Goal: Task Accomplishment & Management: Complete application form

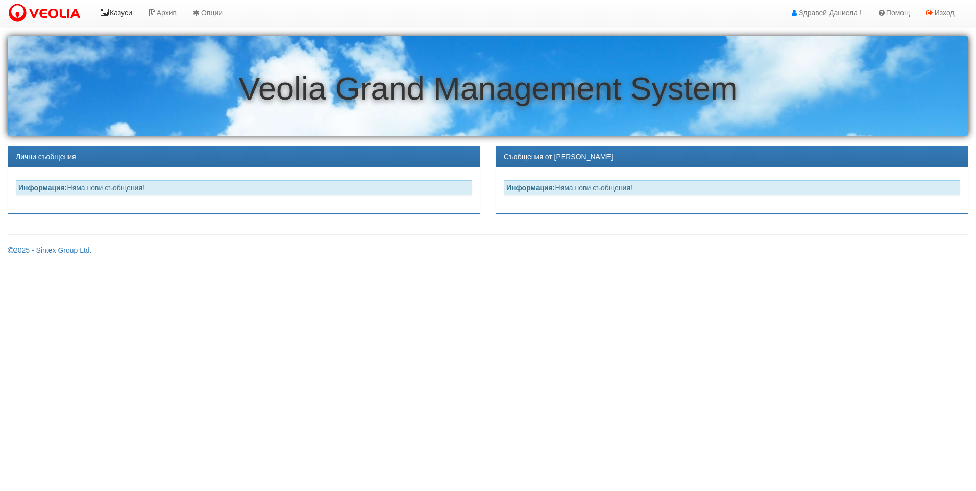
click at [116, 11] on link "Казуси" at bounding box center [116, 13] width 47 height 26
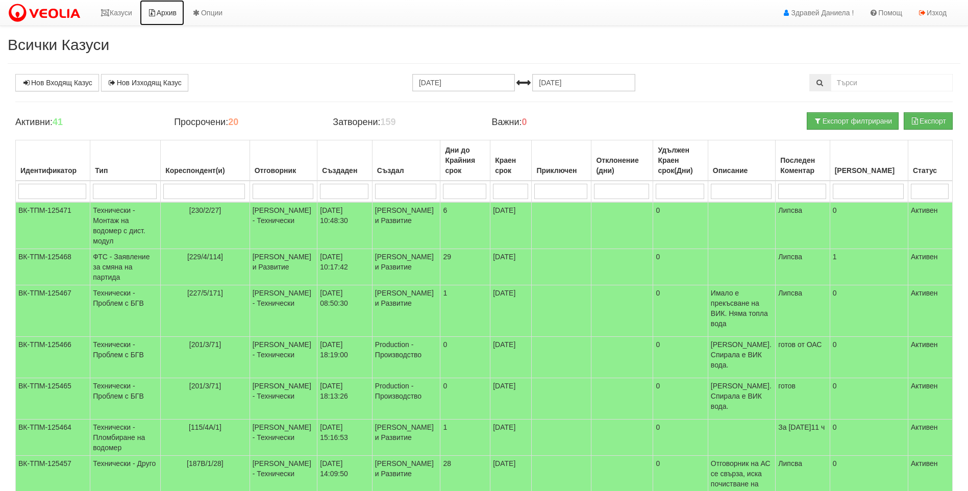
click at [152, 18] on link "Архив" at bounding box center [162, 13] width 44 height 26
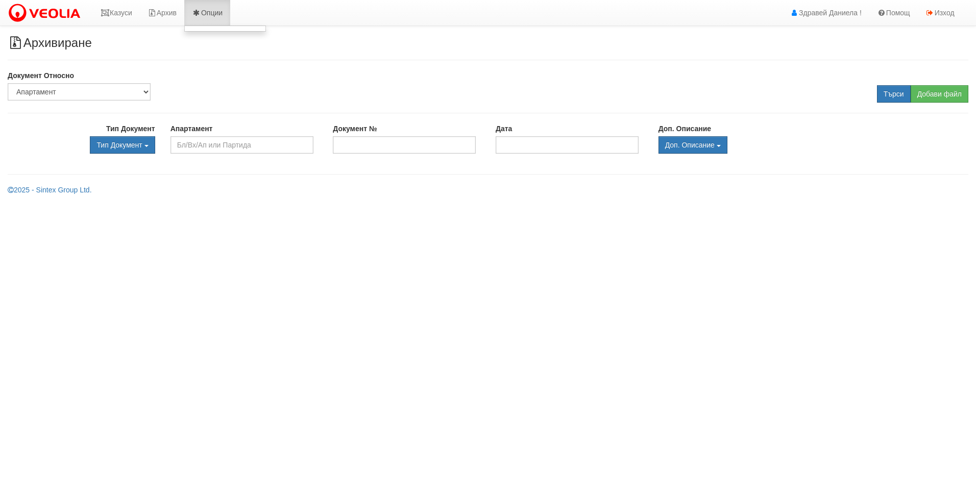
click at [207, 17] on link "Опции" at bounding box center [207, 13] width 46 height 26
click at [938, 17] on link "Изход" at bounding box center [940, 13] width 44 height 26
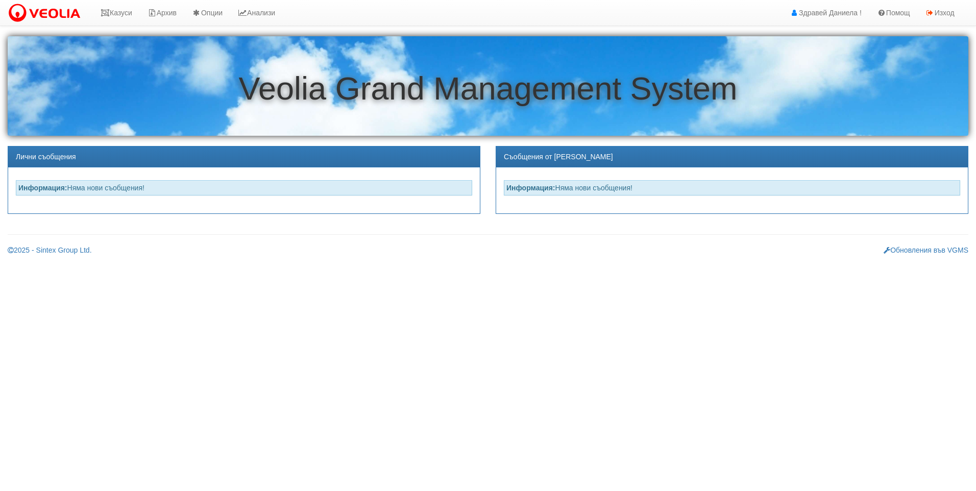
click at [199, 263] on html "Казуси Архив Опции Анализи Продажби Клиенти" at bounding box center [488, 131] width 976 height 263
click at [30, 6] on img at bounding box center [47, 13] width 78 height 21
click at [257, 8] on link "Архив" at bounding box center [258, 13] width 44 height 26
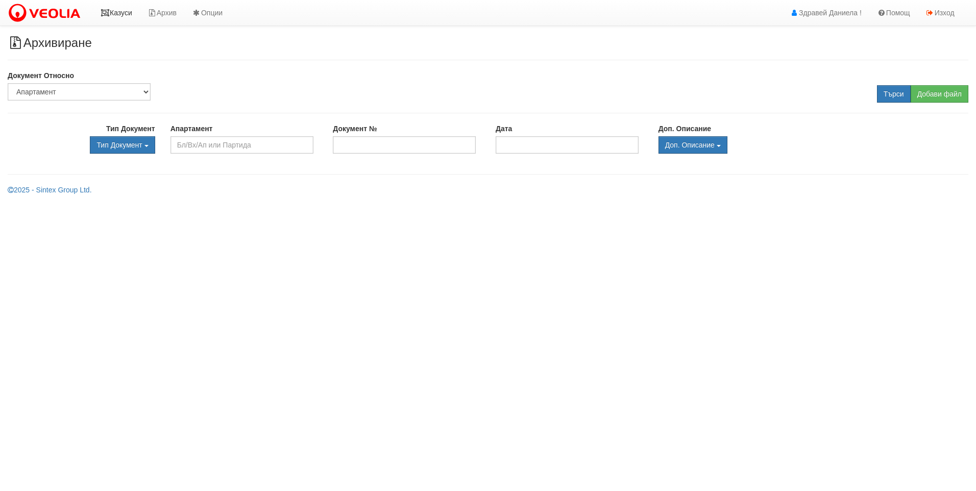
click at [122, 13] on link "Казуси" at bounding box center [116, 13] width 47 height 26
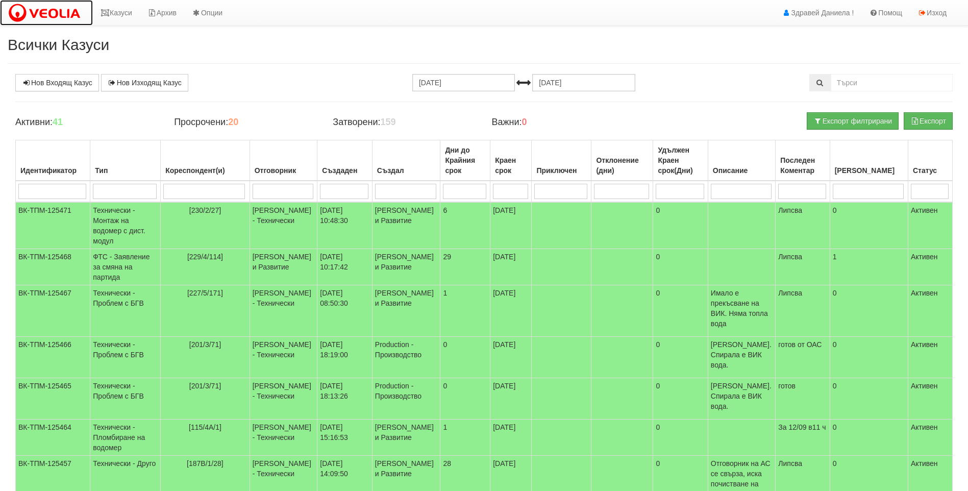
click at [55, 18] on img at bounding box center [47, 13] width 78 height 21
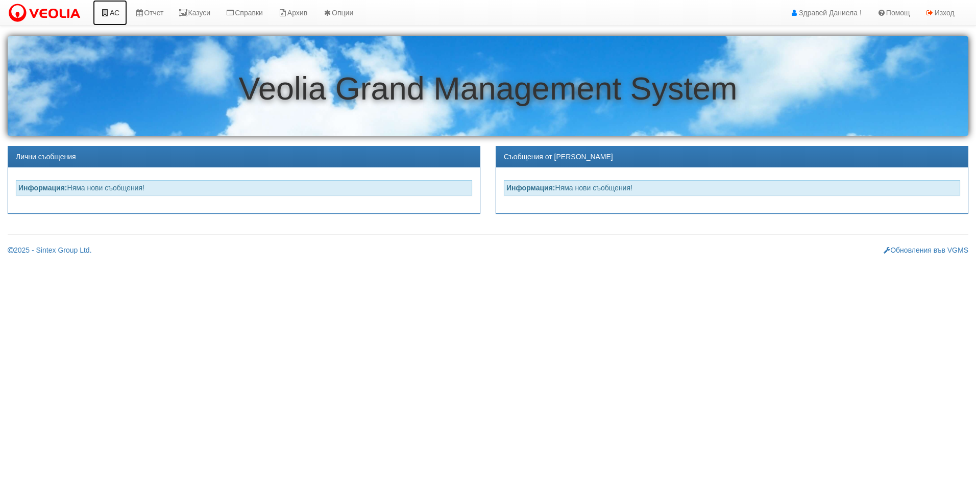
click at [107, 13] on icon at bounding box center [105, 12] width 9 height 7
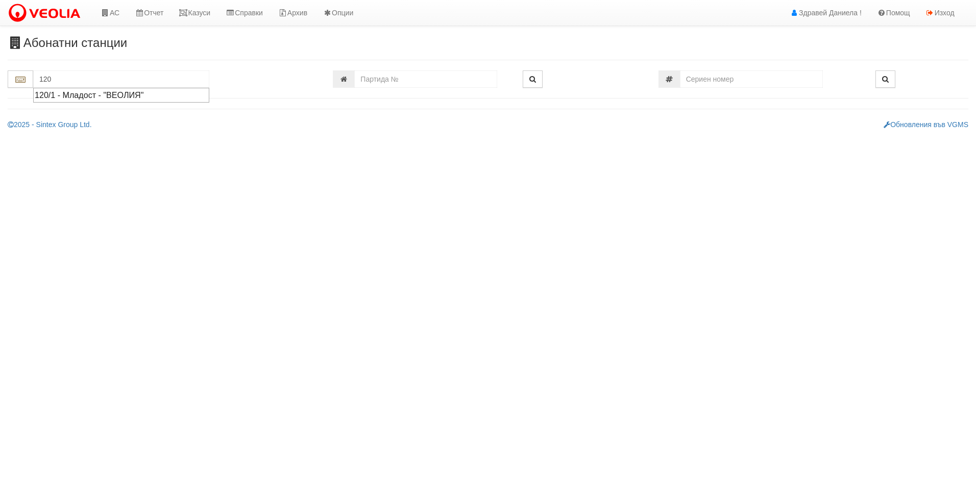
click at [95, 92] on div "120/1 - Младост - "ВЕОЛИЯ"" at bounding box center [121, 95] width 173 height 12
type input "120/1 - Младост - "ВЕОЛИЯ""
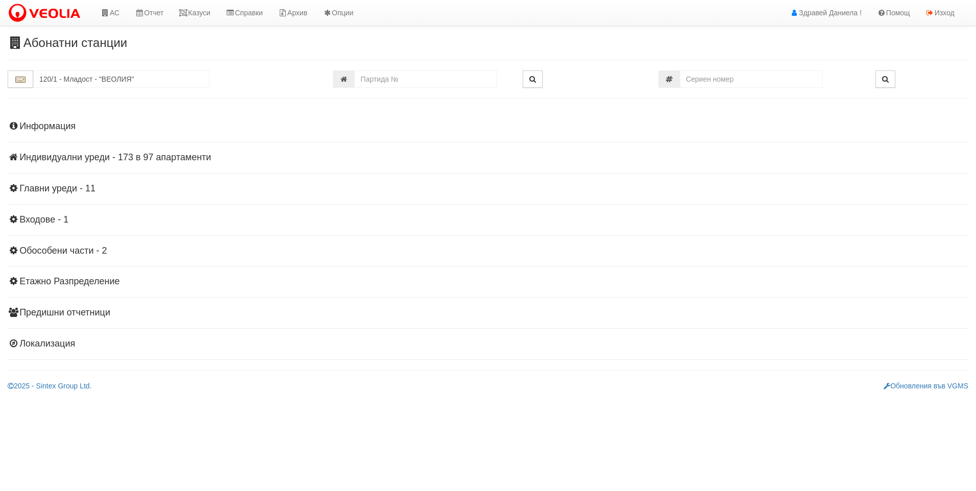
click at [147, 158] on h4 "Индивидуални уреди - 173 в 97 апартаменти" at bounding box center [488, 158] width 960 height 10
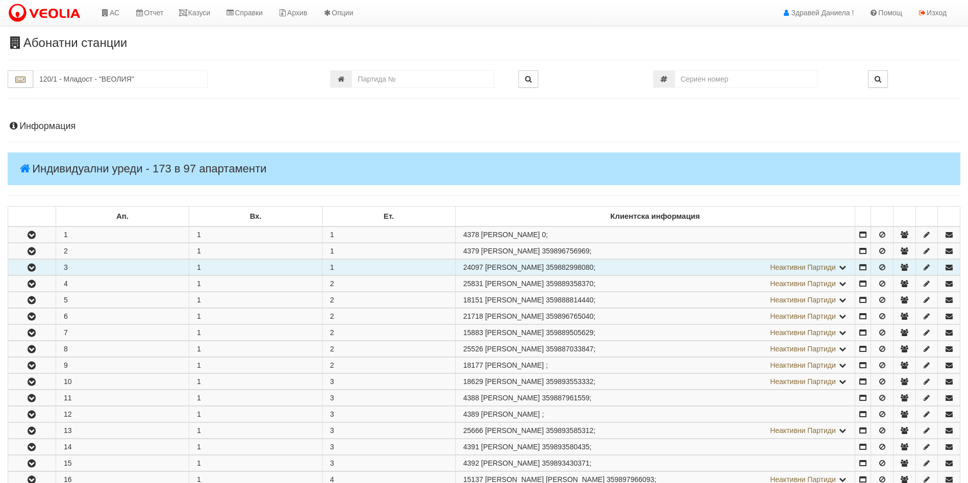
click at [535, 266] on span "АЛИНА ОЛЕГОВНА ШАЛАМОВА" at bounding box center [514, 267] width 59 height 8
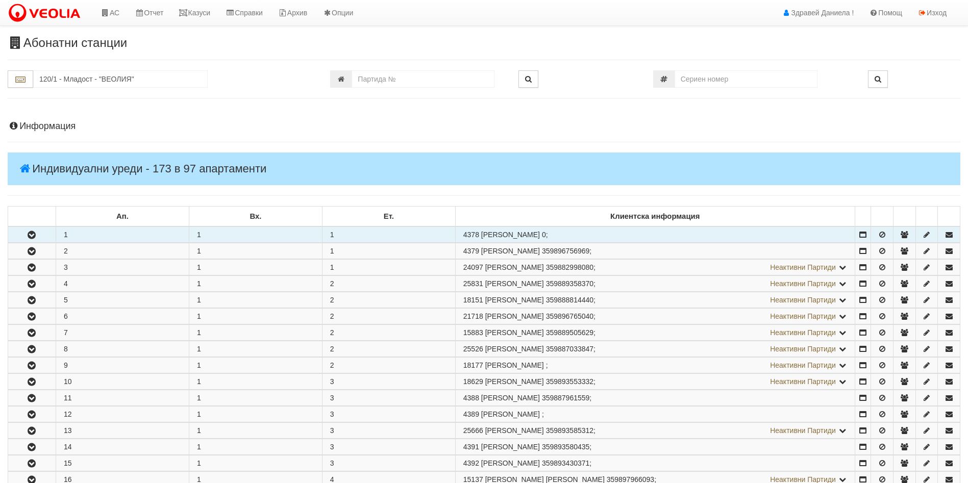
click at [37, 241] on button "button" at bounding box center [31, 234] width 47 height 15
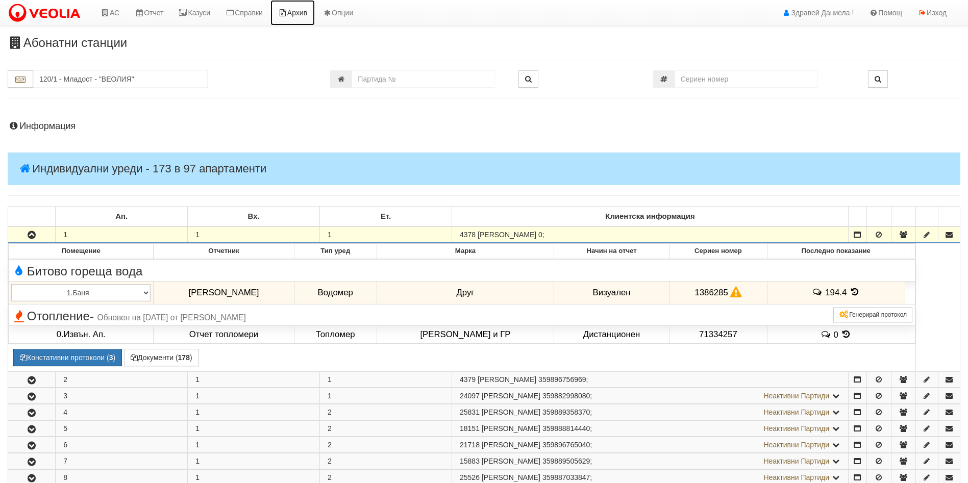
click at [301, 9] on link "Архив" at bounding box center [292, 13] width 44 height 26
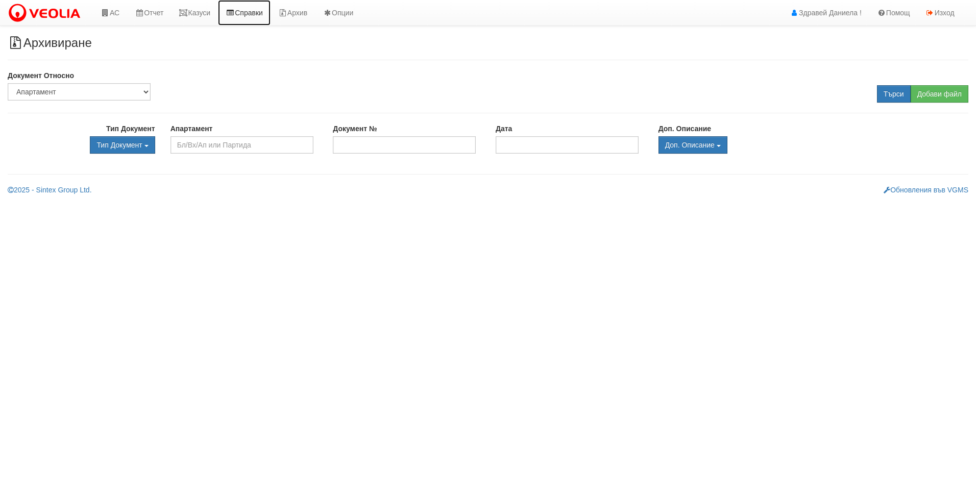
click at [256, 15] on link "Справки" at bounding box center [244, 13] width 53 height 26
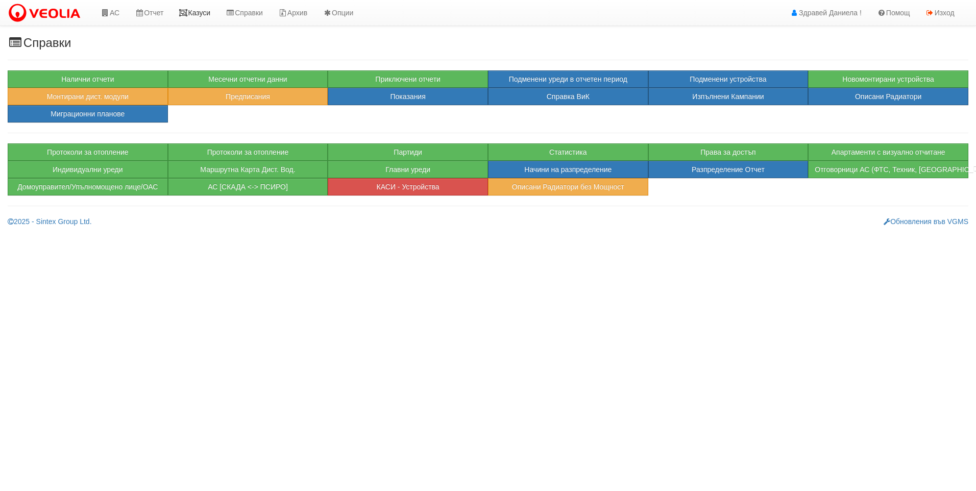
click at [205, 10] on link "Казуси" at bounding box center [194, 13] width 47 height 26
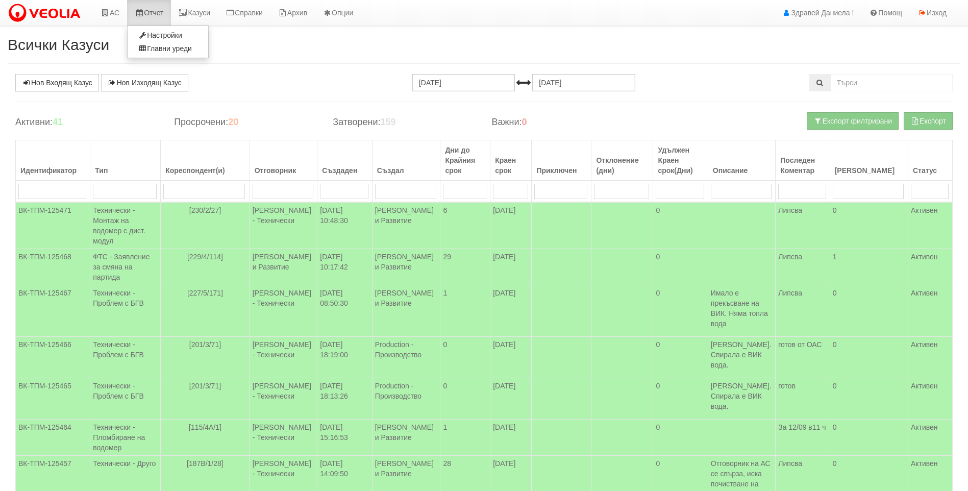
click at [166, 10] on link "Отчет" at bounding box center [149, 13] width 44 height 26
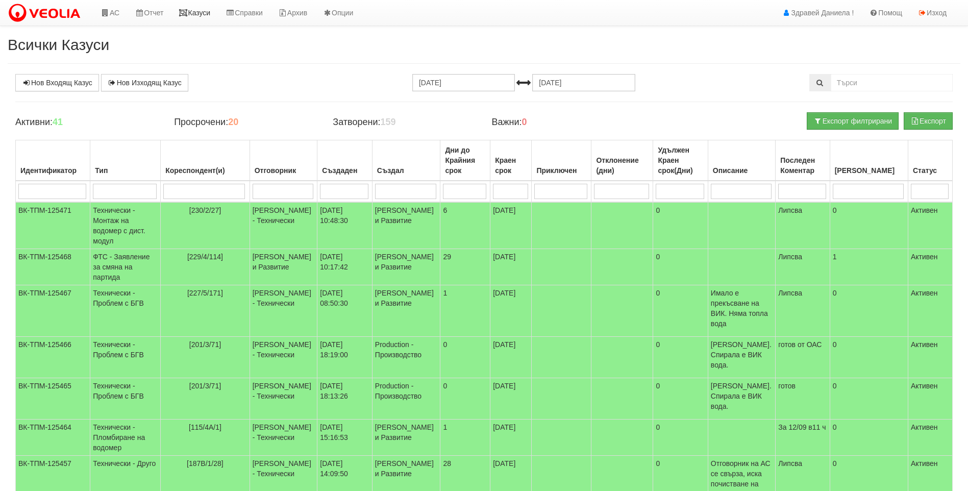
click at [183, 1] on link "Казуси" at bounding box center [194, 13] width 47 height 26
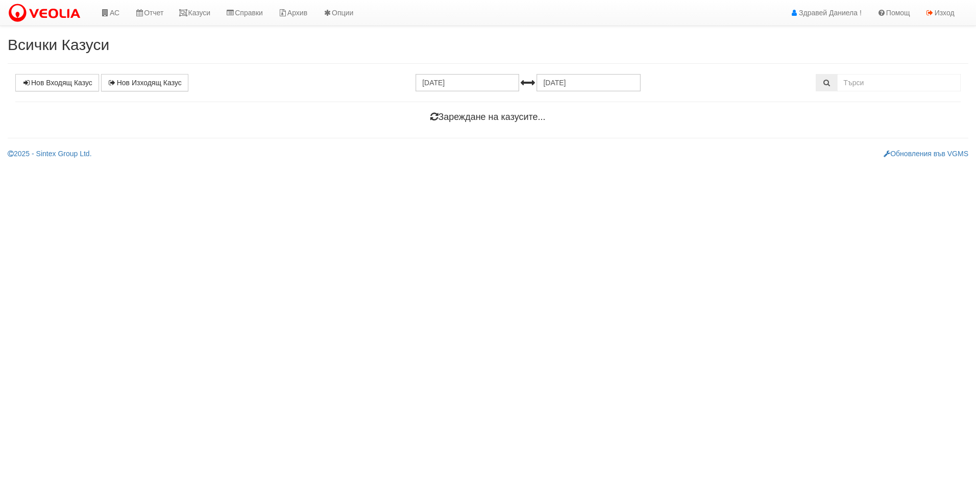
click at [276, 166] on html "АС Отчет Настройки Глобални Параметри Главни уреди Казуси" at bounding box center [488, 83] width 976 height 166
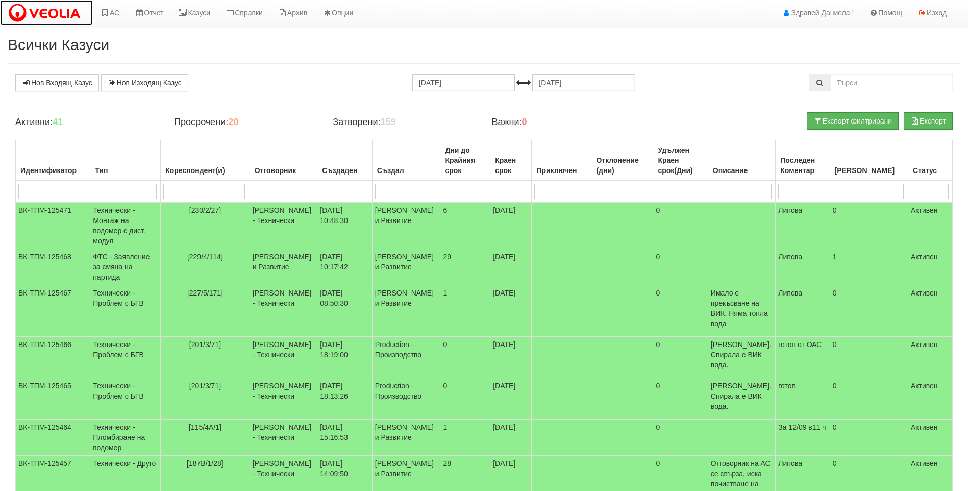
click at [60, 17] on img at bounding box center [47, 13] width 78 height 21
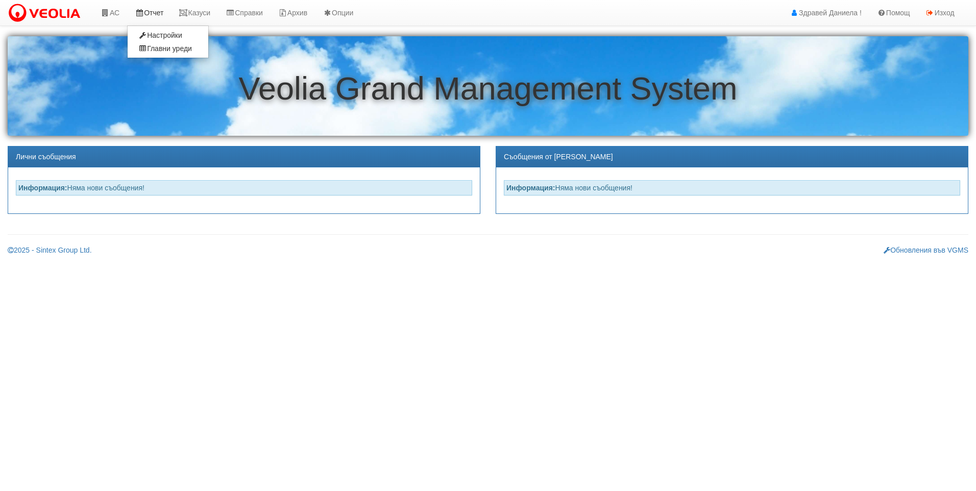
click at [157, 19] on link "Отчет" at bounding box center [149, 13] width 44 height 26
click at [59, 19] on img at bounding box center [47, 13] width 78 height 21
click at [153, 9] on link "Отчет" at bounding box center [149, 13] width 44 height 26
click at [151, 32] on link "Настройки" at bounding box center [168, 35] width 81 height 13
click at [276, 37] on link "Глобални Параметри" at bounding box center [259, 38] width 100 height 13
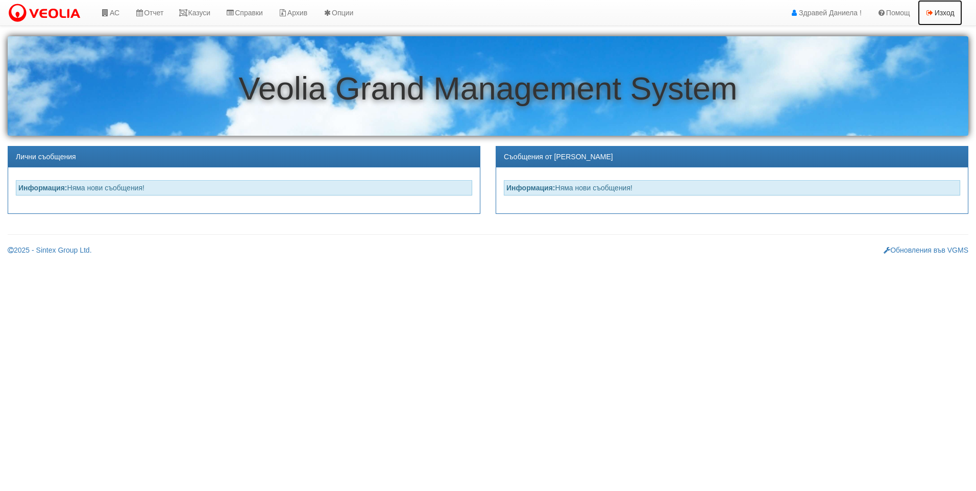
click at [948, 12] on link "Изход" at bounding box center [940, 13] width 44 height 26
click at [205, 7] on link "Казуси" at bounding box center [194, 13] width 47 height 26
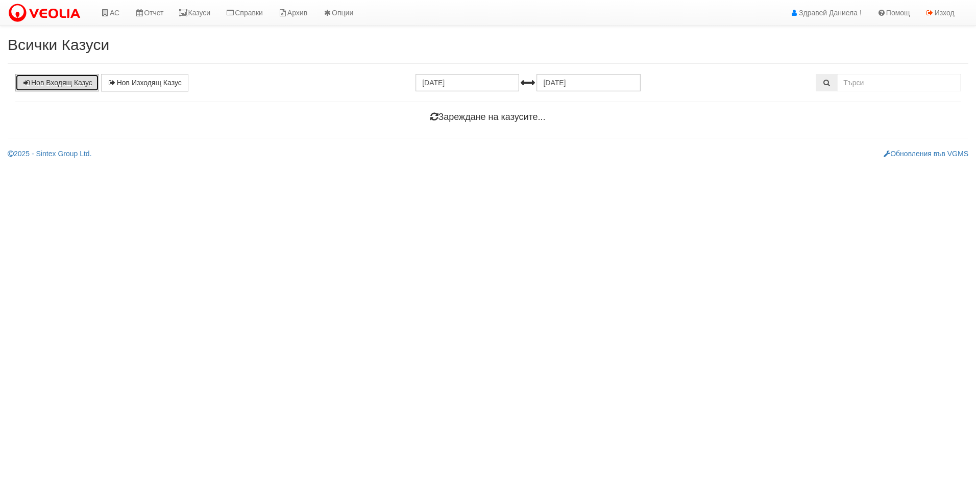
click at [52, 78] on link "Нов Входящ Казус" at bounding box center [57, 82] width 84 height 17
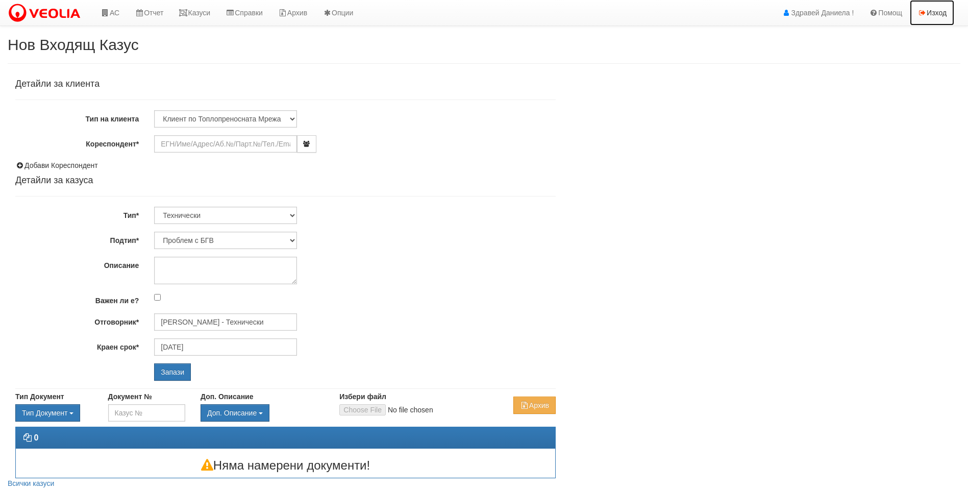
click at [922, 17] on link "Изход" at bounding box center [932, 13] width 44 height 26
